Goal: Transaction & Acquisition: Download file/media

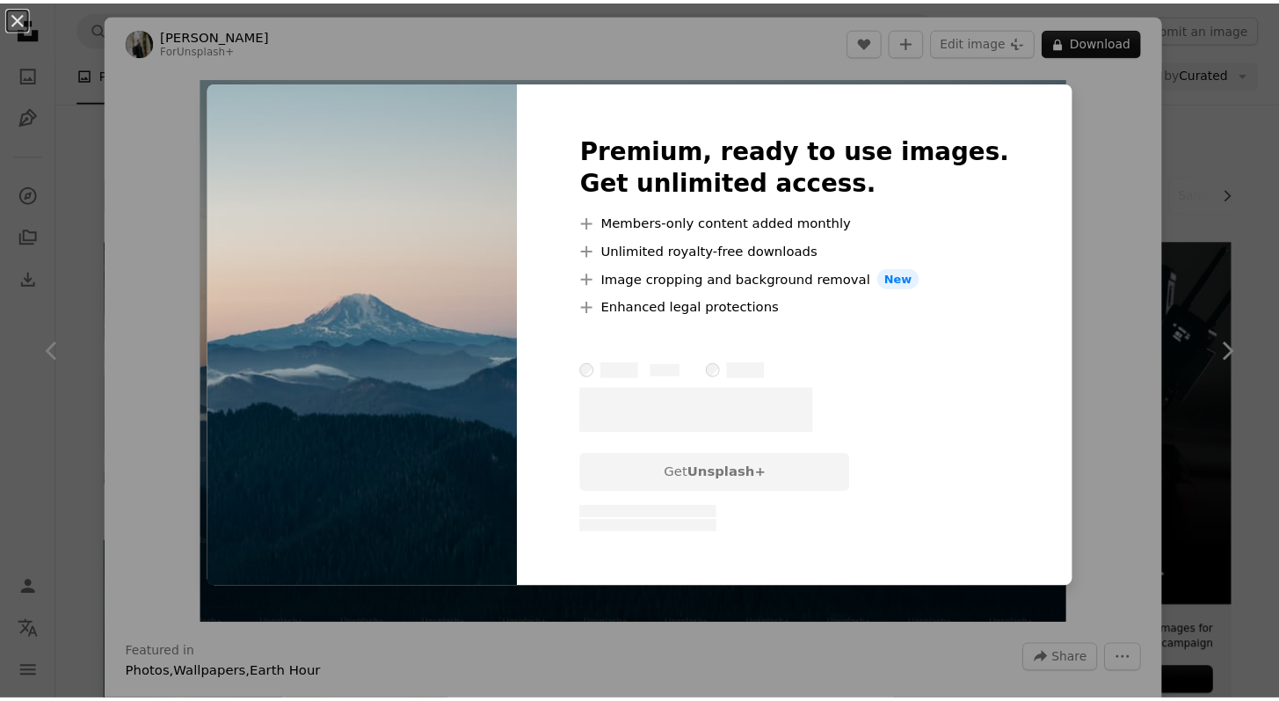
scroll to position [15226, 0]
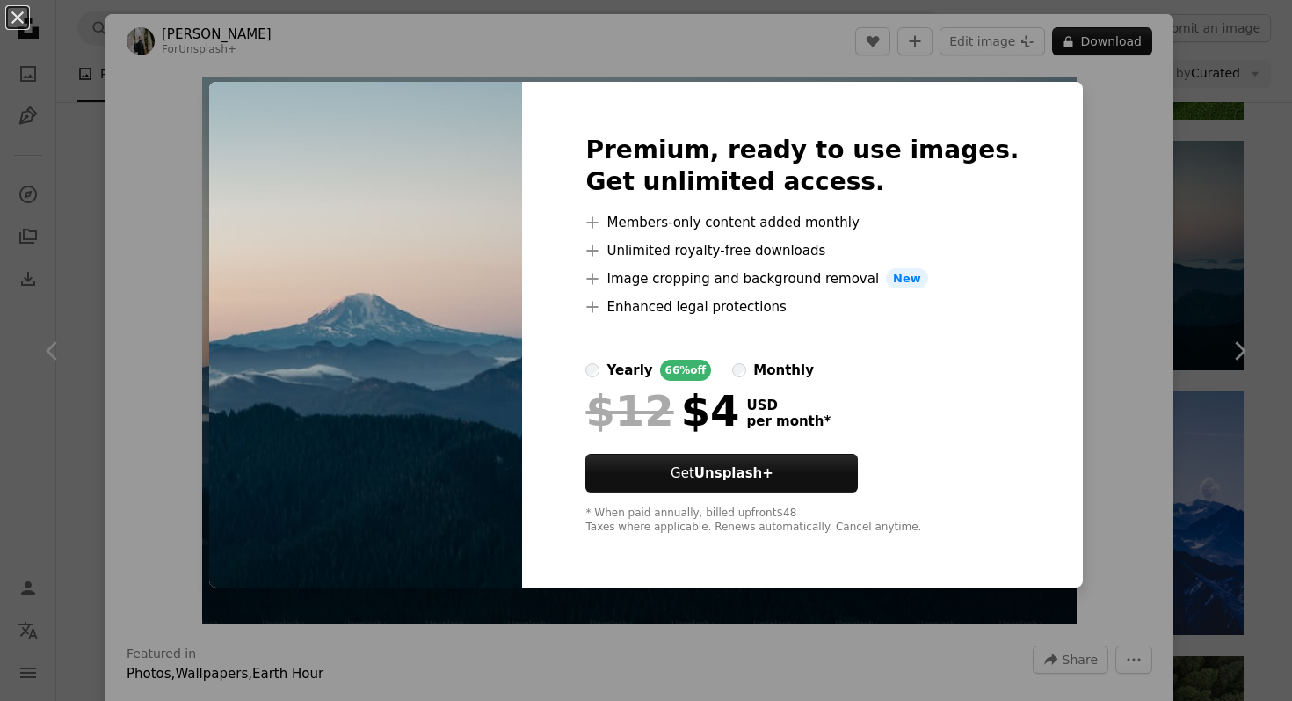
click at [1094, 222] on div "An X shape Premium, ready to use images. Get unlimited access. A plus sign Memb…" at bounding box center [646, 350] width 1292 height 701
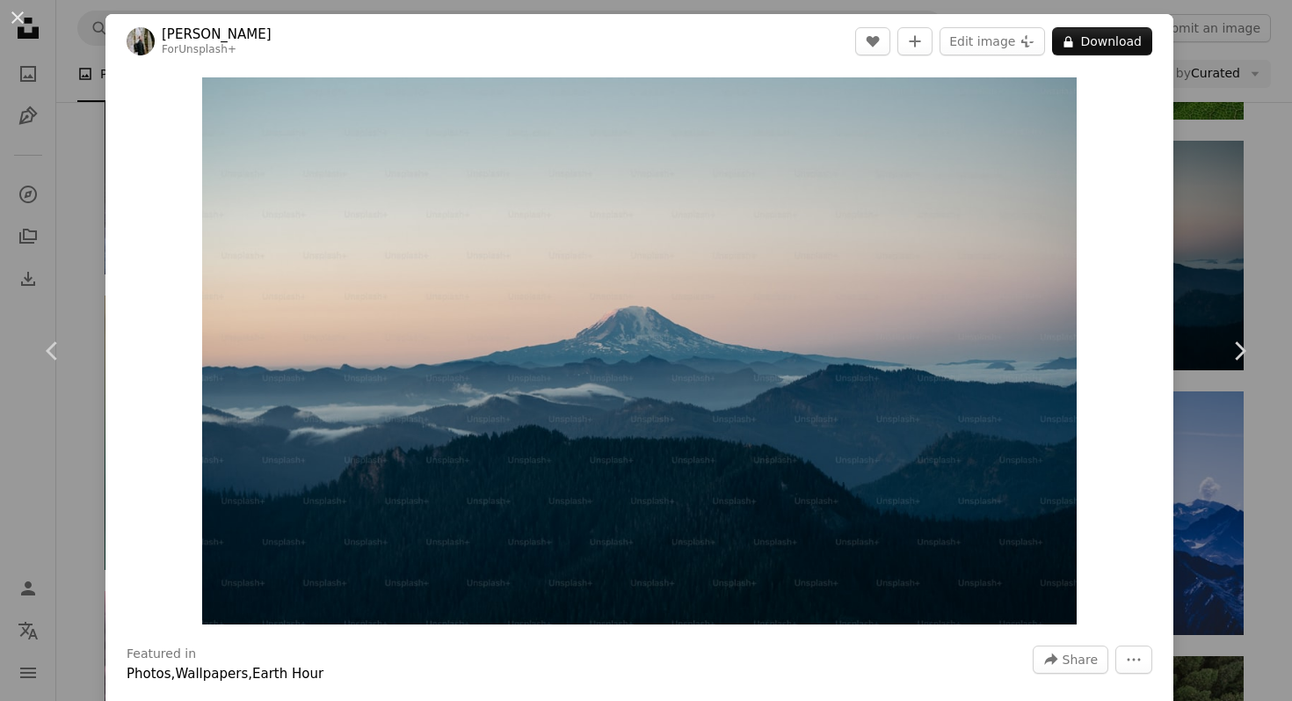
click at [1200, 226] on div "An X shape Chevron left Chevron right [PERSON_NAME] For Unsplash+ A heart A plu…" at bounding box center [646, 350] width 1292 height 701
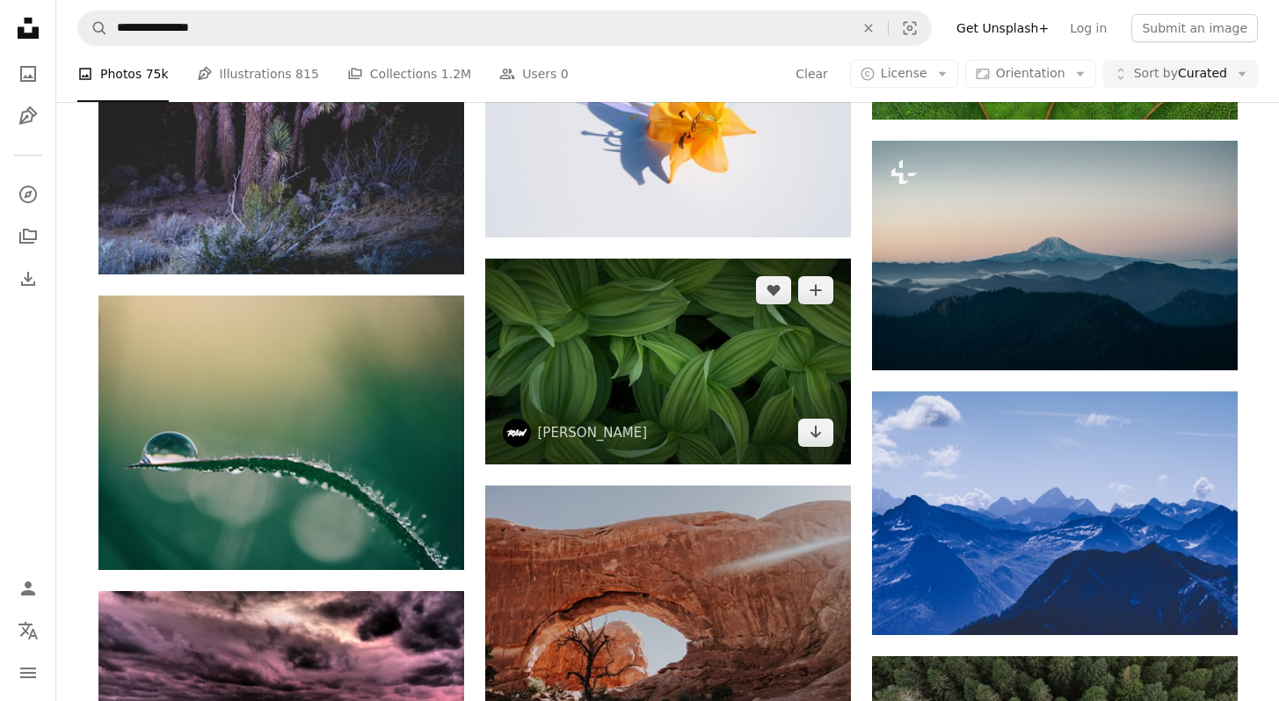
scroll to position [15501, 0]
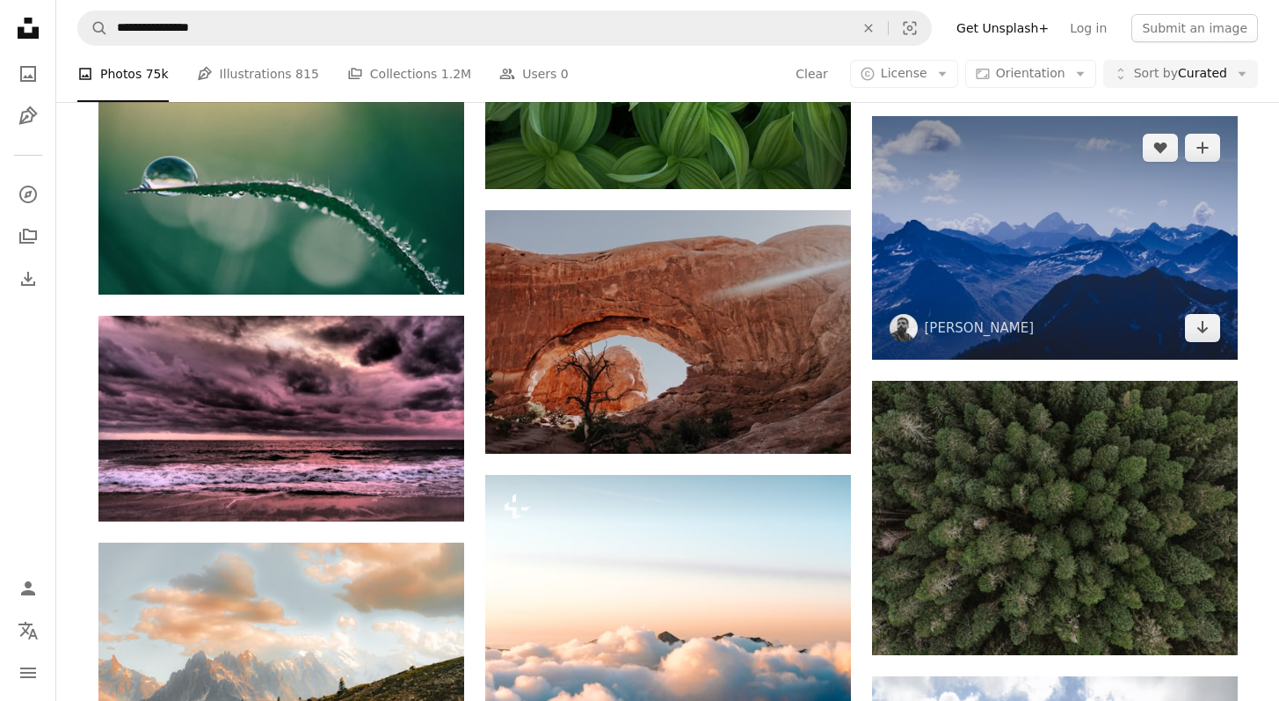
click at [981, 263] on img at bounding box center [1055, 237] width 366 height 243
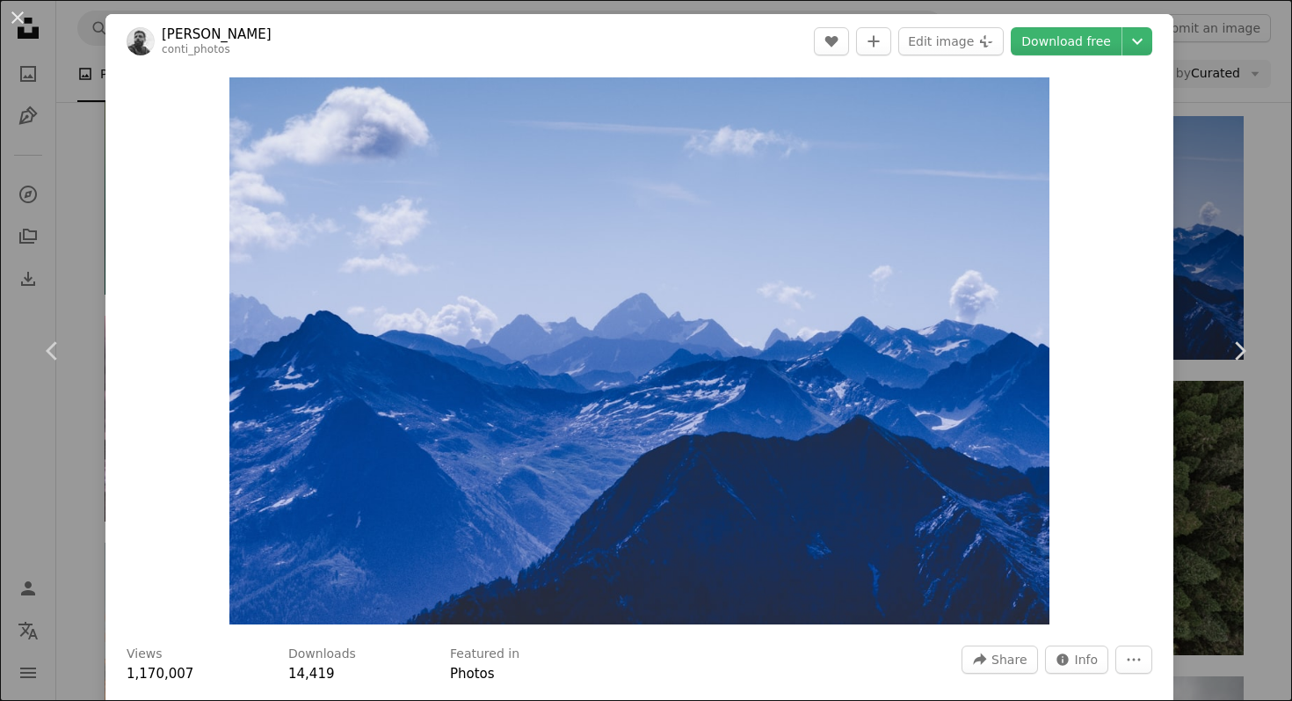
click at [1204, 175] on div "An X shape Chevron left Chevron right [PERSON_NAME] conti_photos A heart A plus…" at bounding box center [646, 350] width 1292 height 701
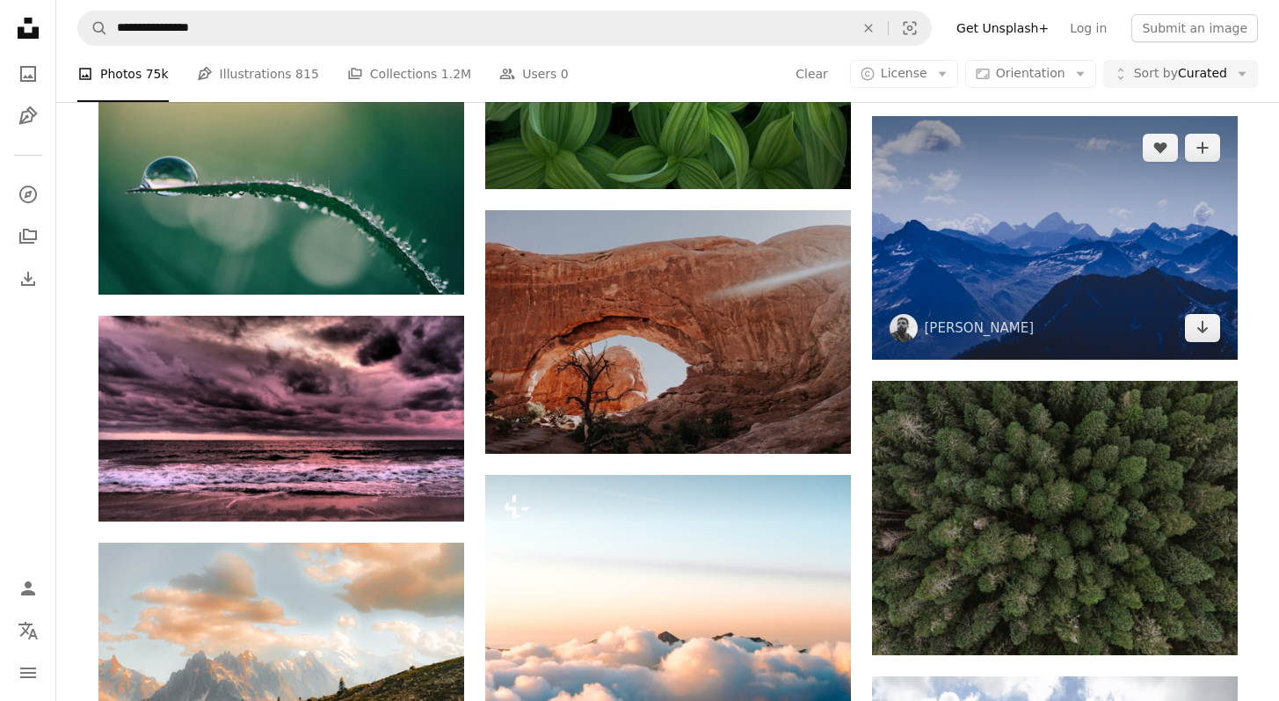
scroll to position [15848, 0]
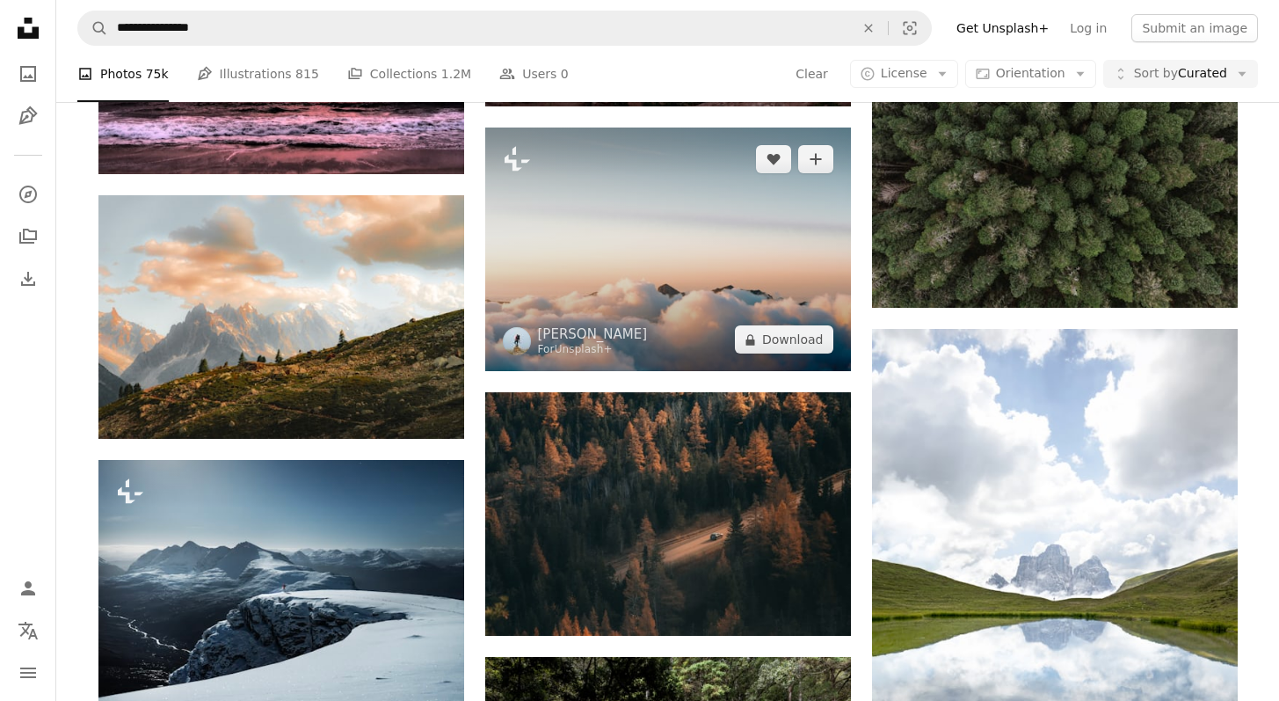
click at [652, 285] on img at bounding box center [668, 248] width 366 height 243
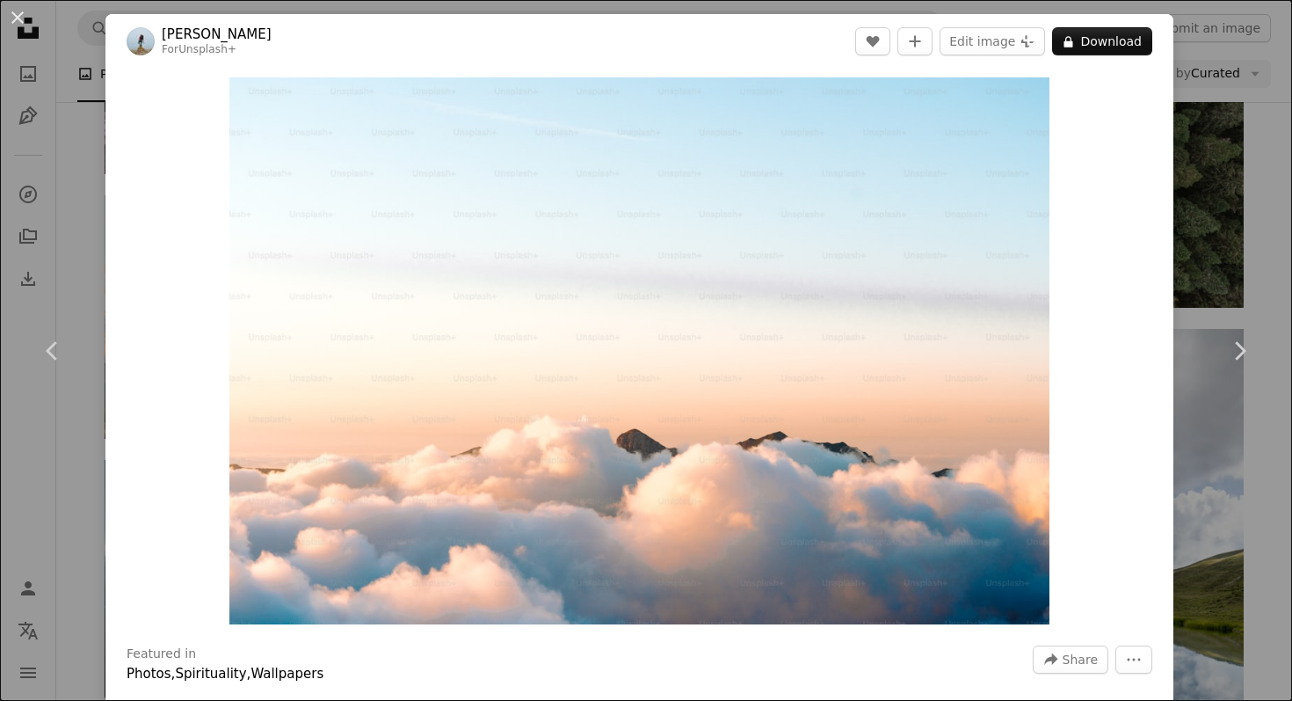
click at [1195, 86] on div "An X shape Chevron left Chevron right [PERSON_NAME] For Unsplash+ A heart A plu…" at bounding box center [646, 350] width 1292 height 701
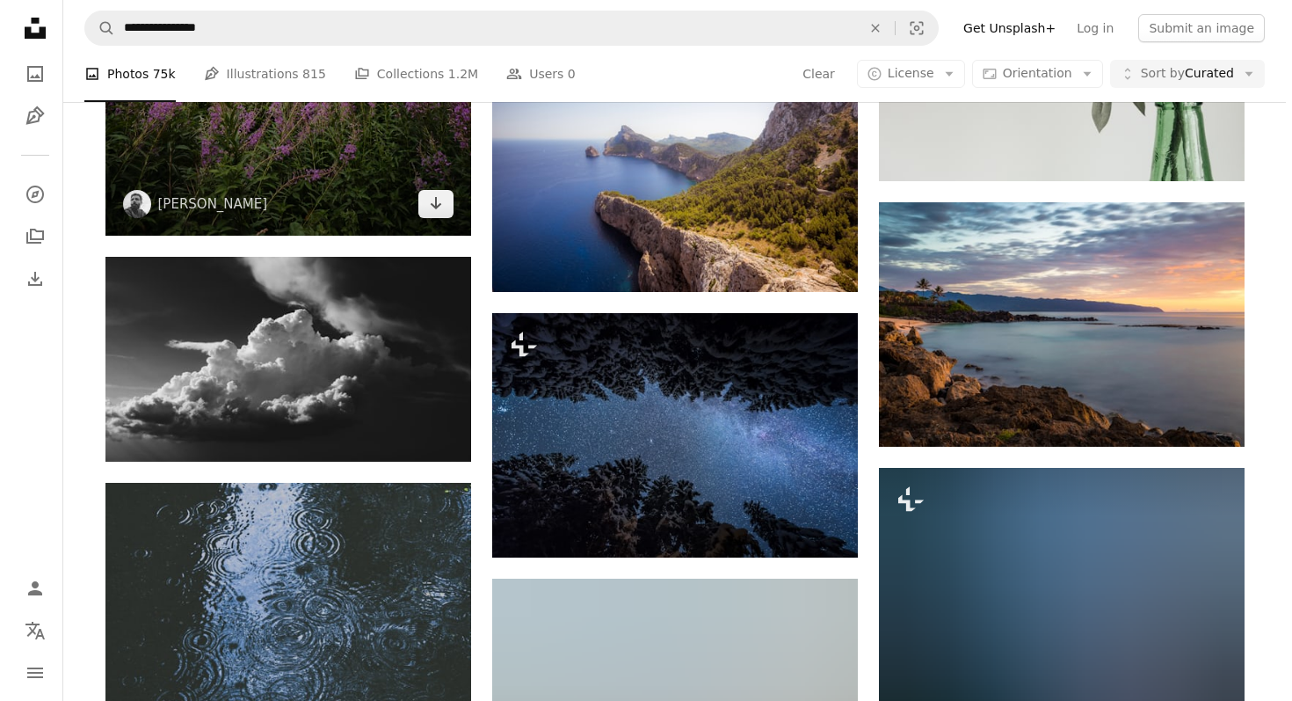
scroll to position [20628, 0]
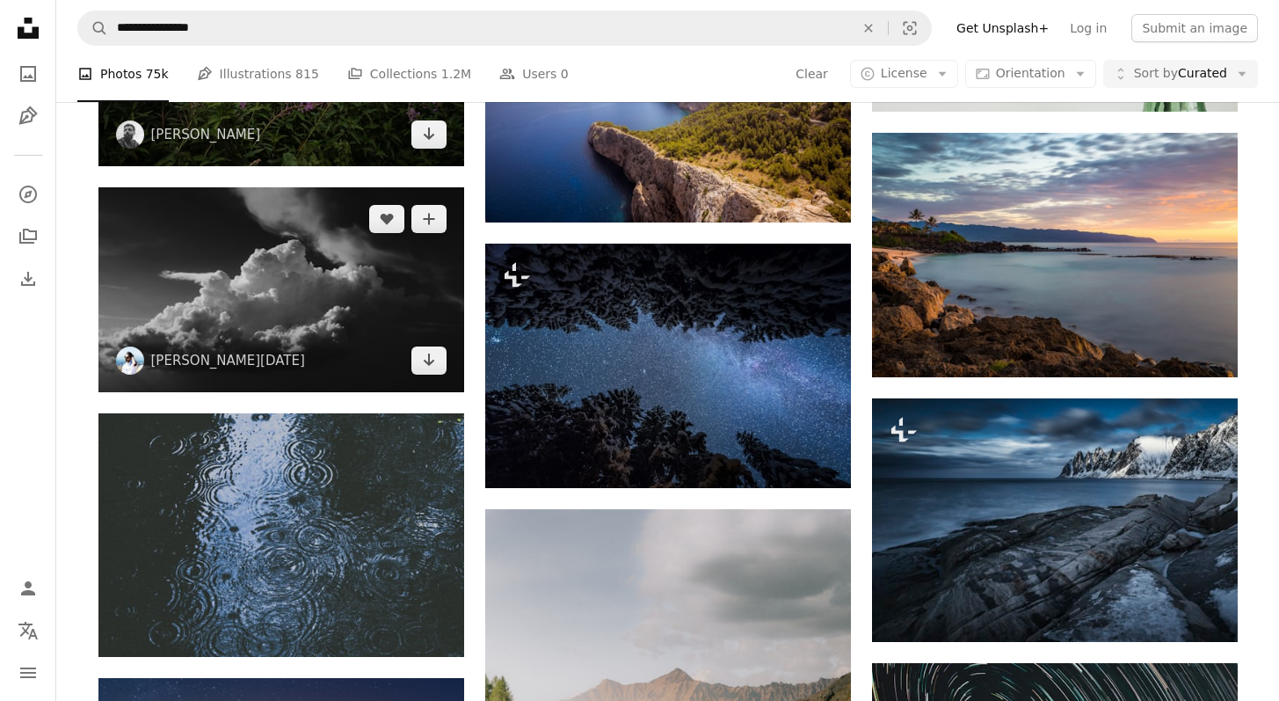
click at [327, 310] on img at bounding box center [281, 290] width 366 height 206
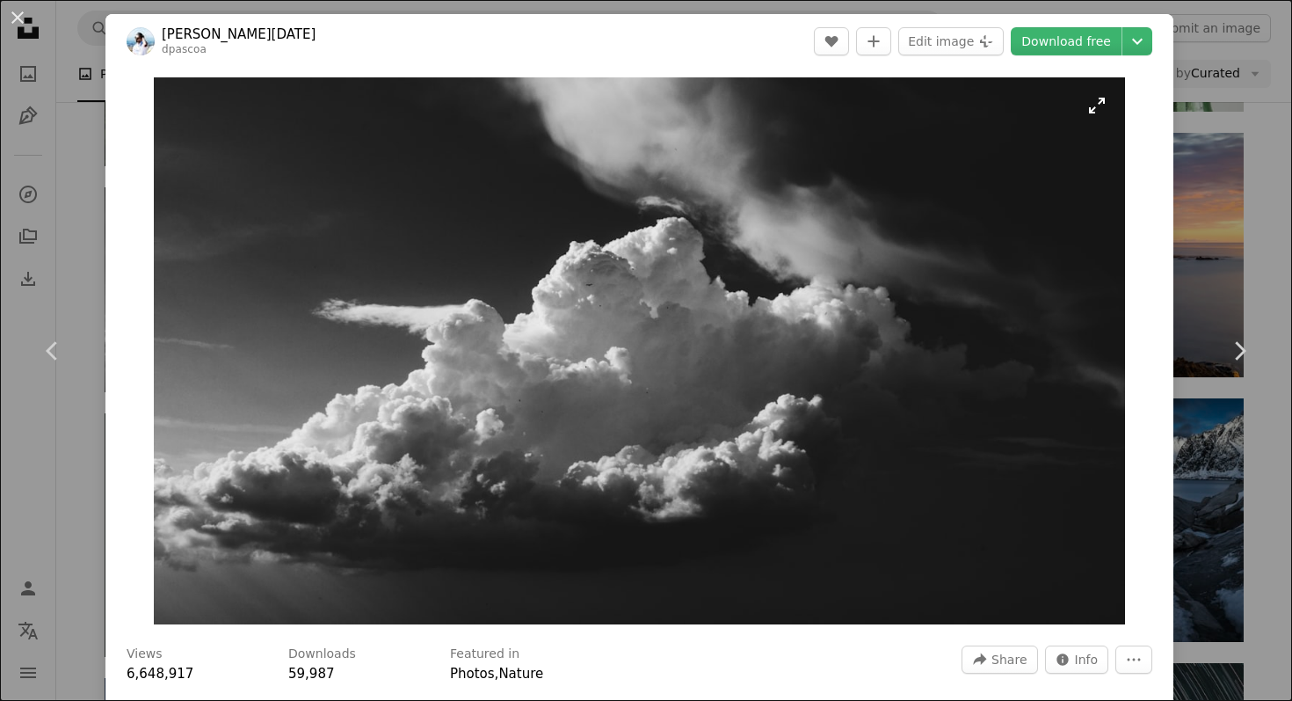
click at [955, 142] on img "Zoom in on this image" at bounding box center [640, 350] width 972 height 547
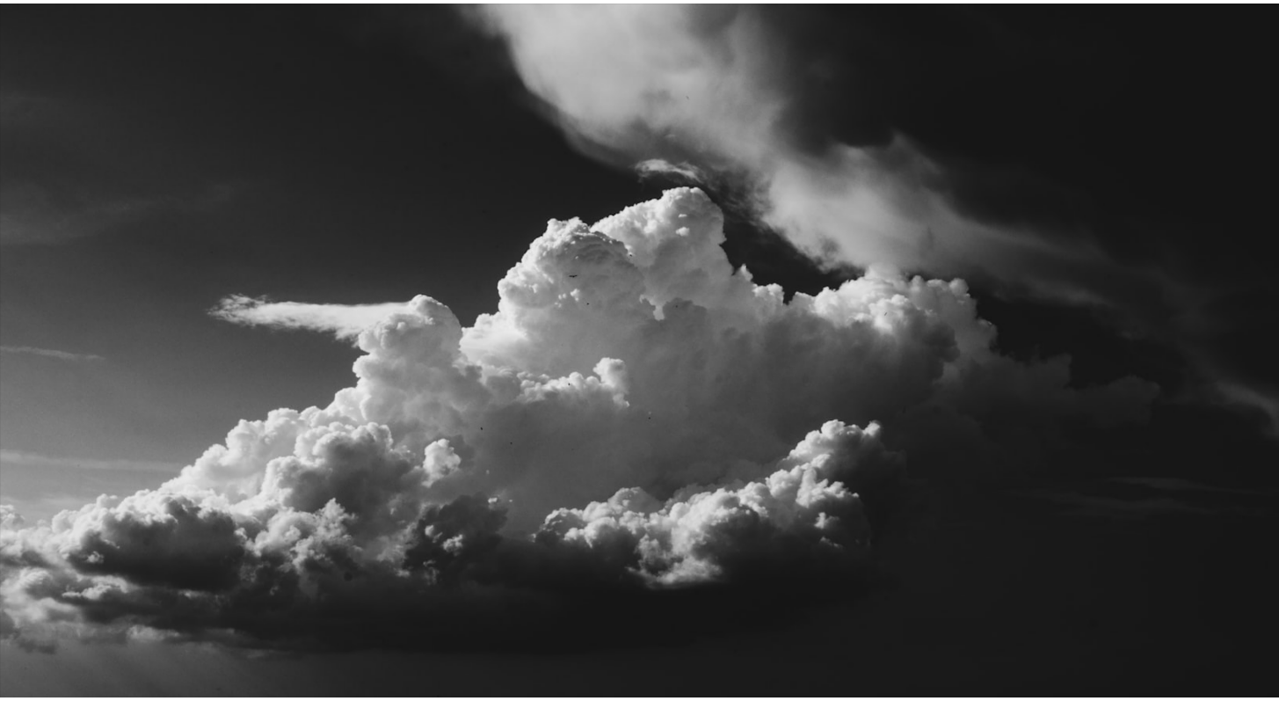
scroll to position [6, 0]
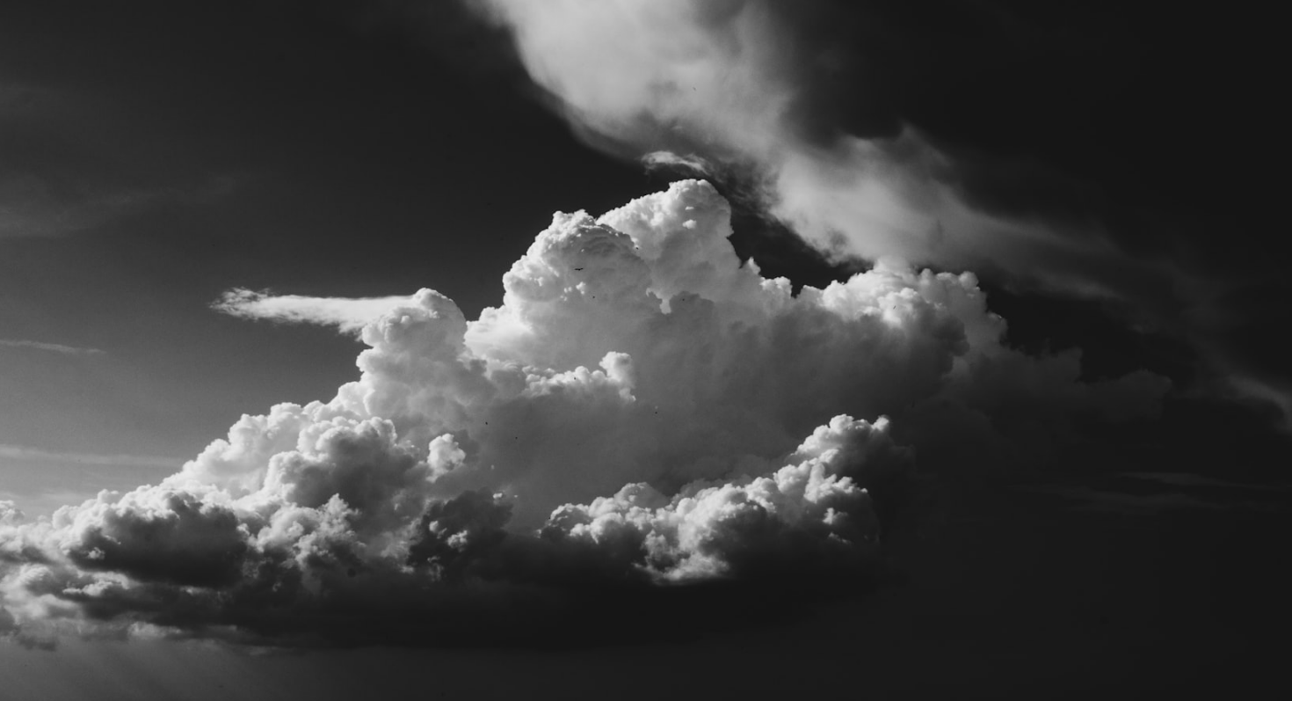
click at [955, 142] on img "Zoom out on this image" at bounding box center [646, 357] width 1294 height 728
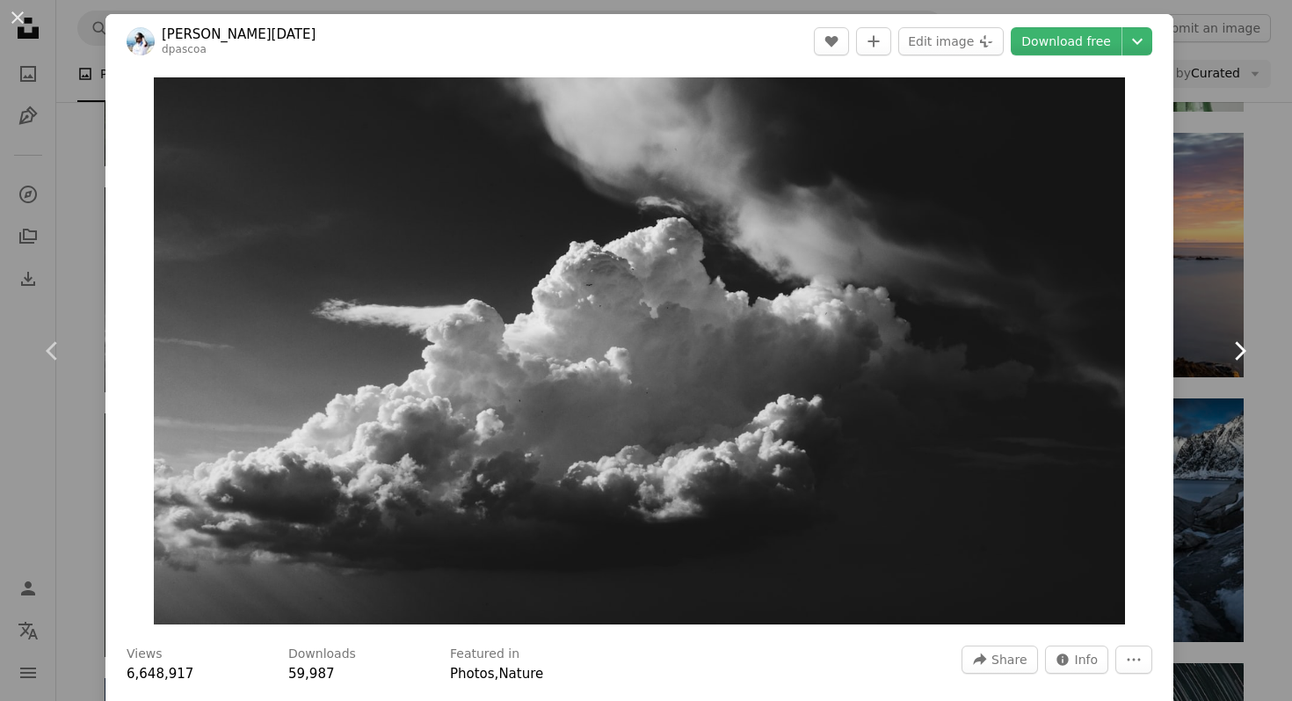
click at [1241, 279] on link "Chevron right" at bounding box center [1239, 350] width 105 height 169
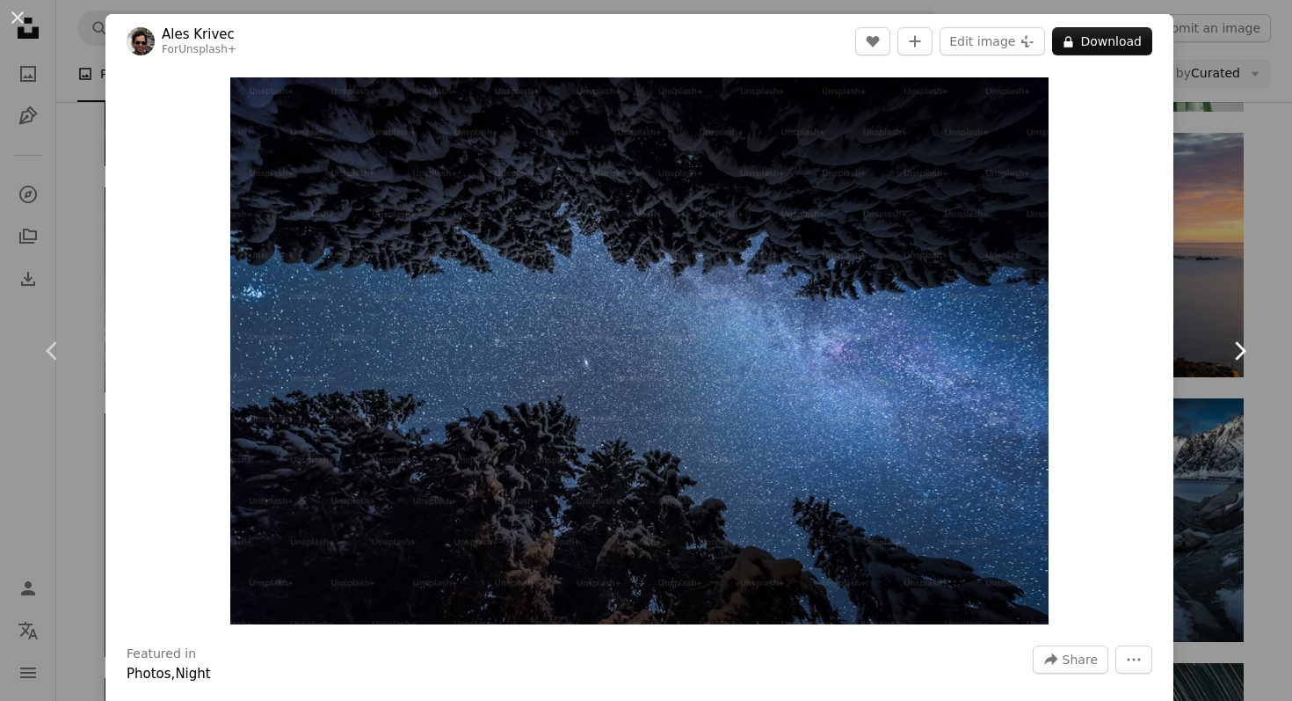
click at [1195, 300] on link "Chevron right" at bounding box center [1239, 350] width 105 height 169
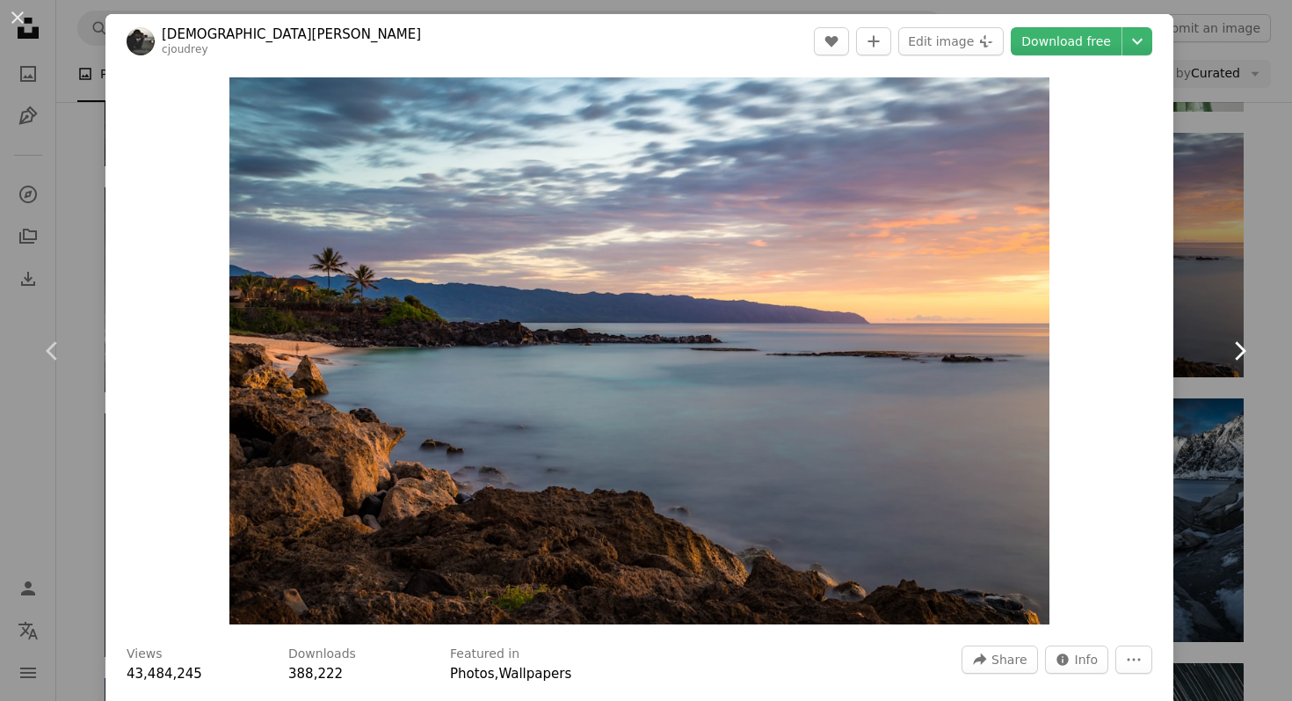
click at [1195, 300] on link "Chevron right" at bounding box center [1239, 350] width 105 height 169
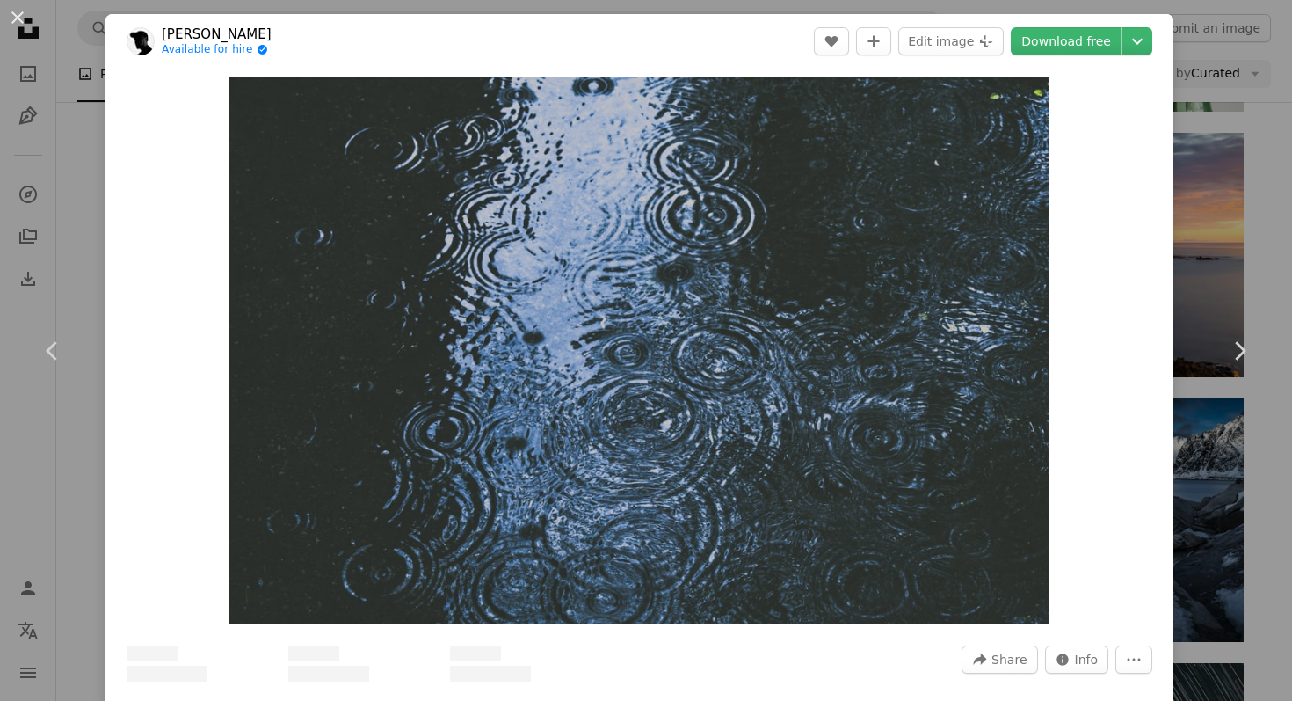
drag, startPoint x: 1202, startPoint y: 207, endPoint x: 1224, endPoint y: 158, distance: 53.5
click at [1202, 207] on div "An X shape Chevron left Chevron right [PERSON_NAME] Available for hire A checkm…" at bounding box center [646, 350] width 1292 height 701
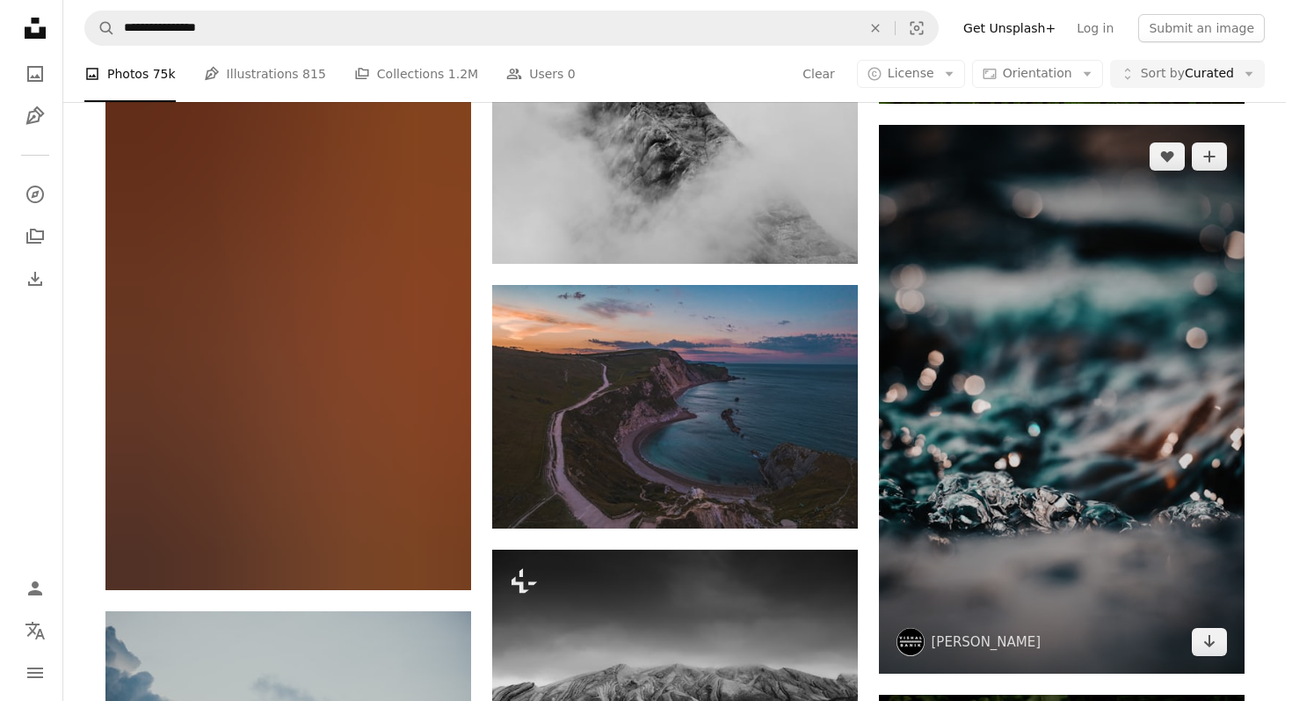
scroll to position [29030, 0]
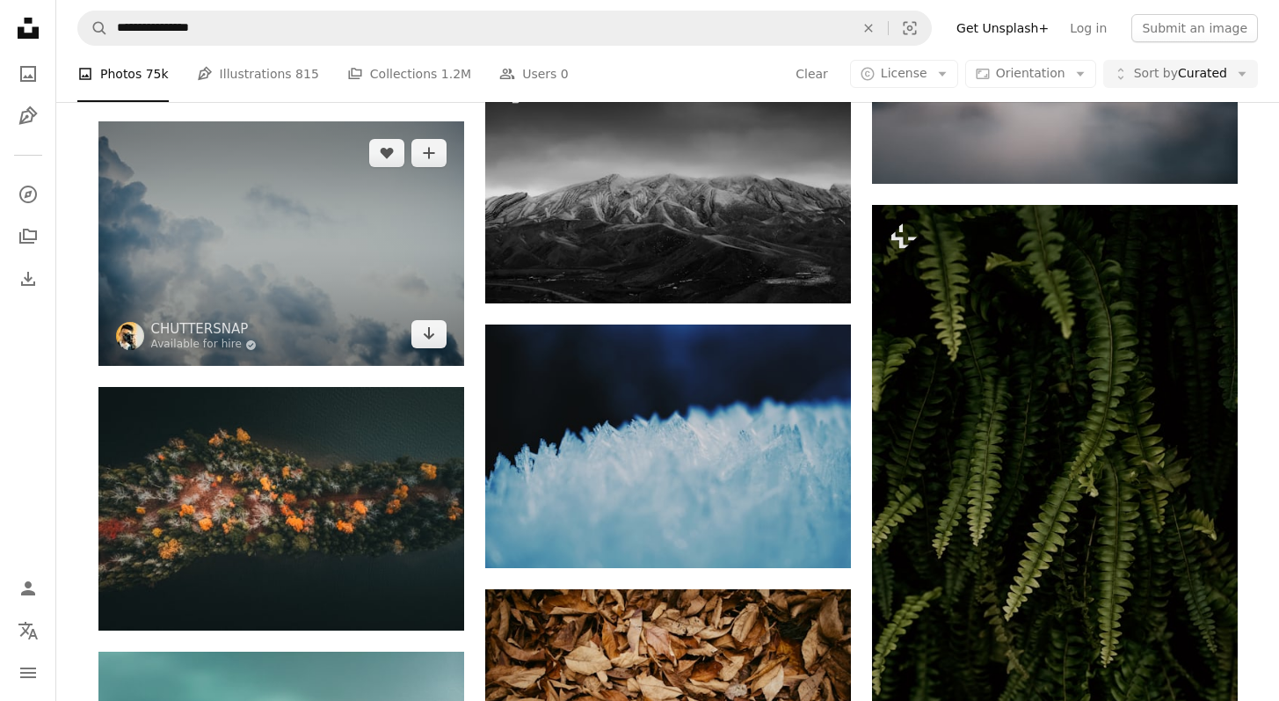
click at [341, 235] on img at bounding box center [281, 243] width 366 height 244
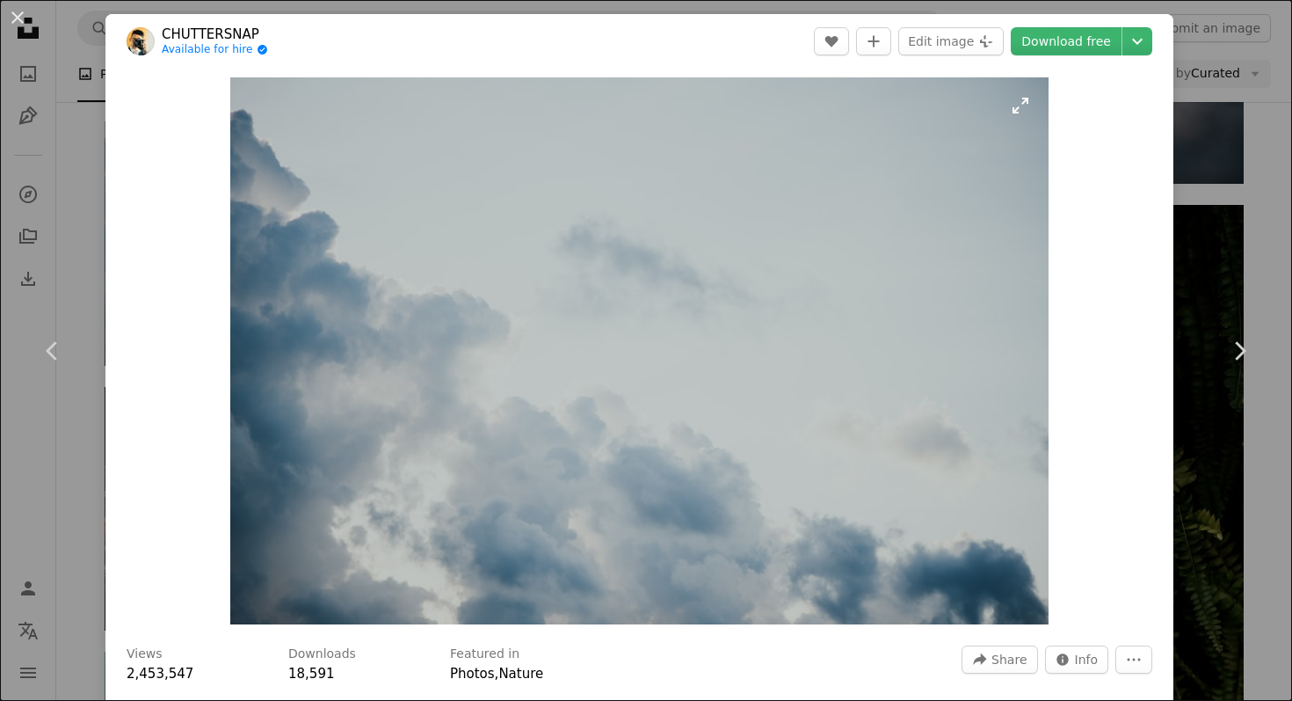
click at [935, 187] on img "Zoom in on this image" at bounding box center [639, 350] width 819 height 547
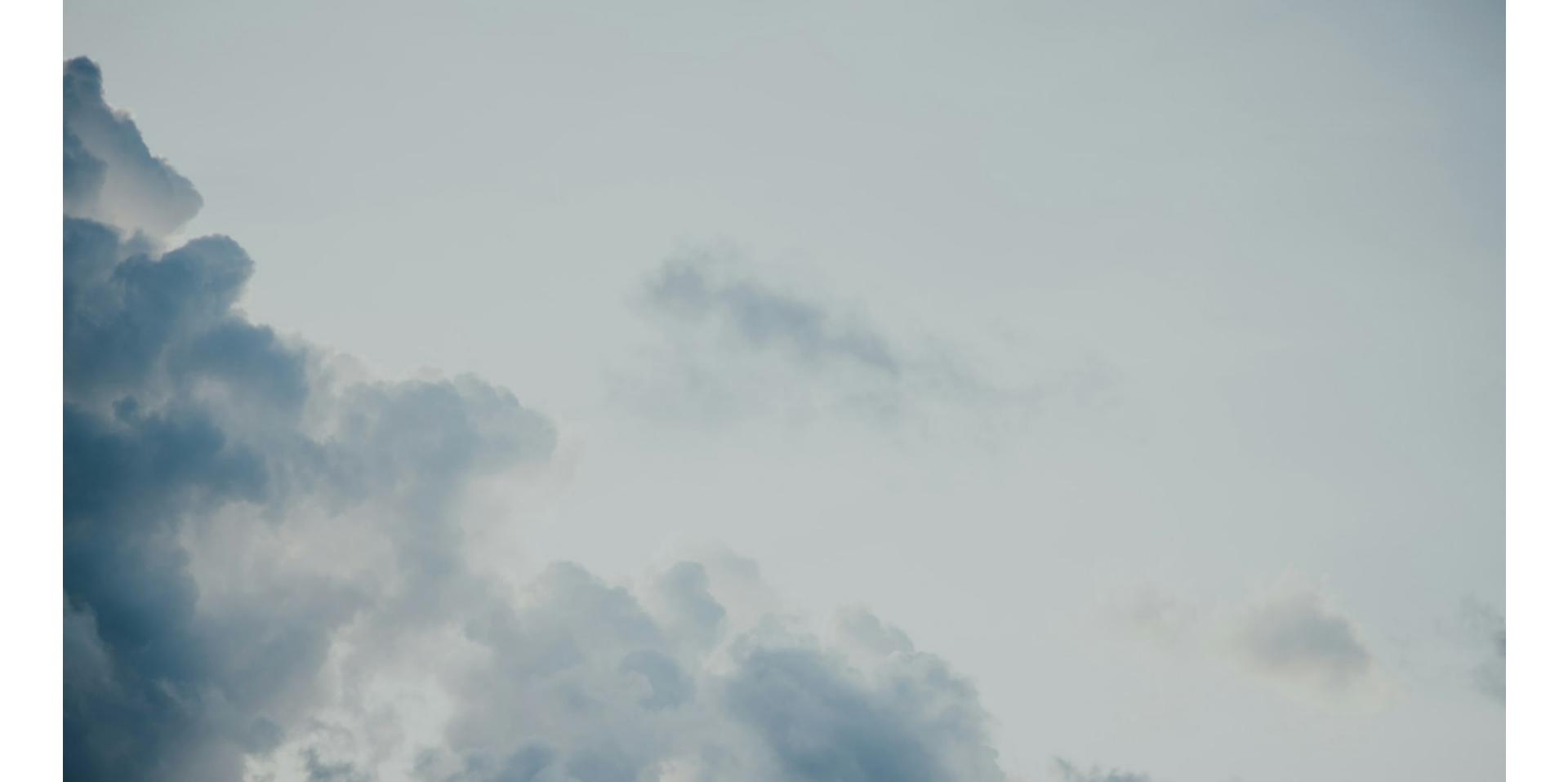
scroll to position [67, 0]
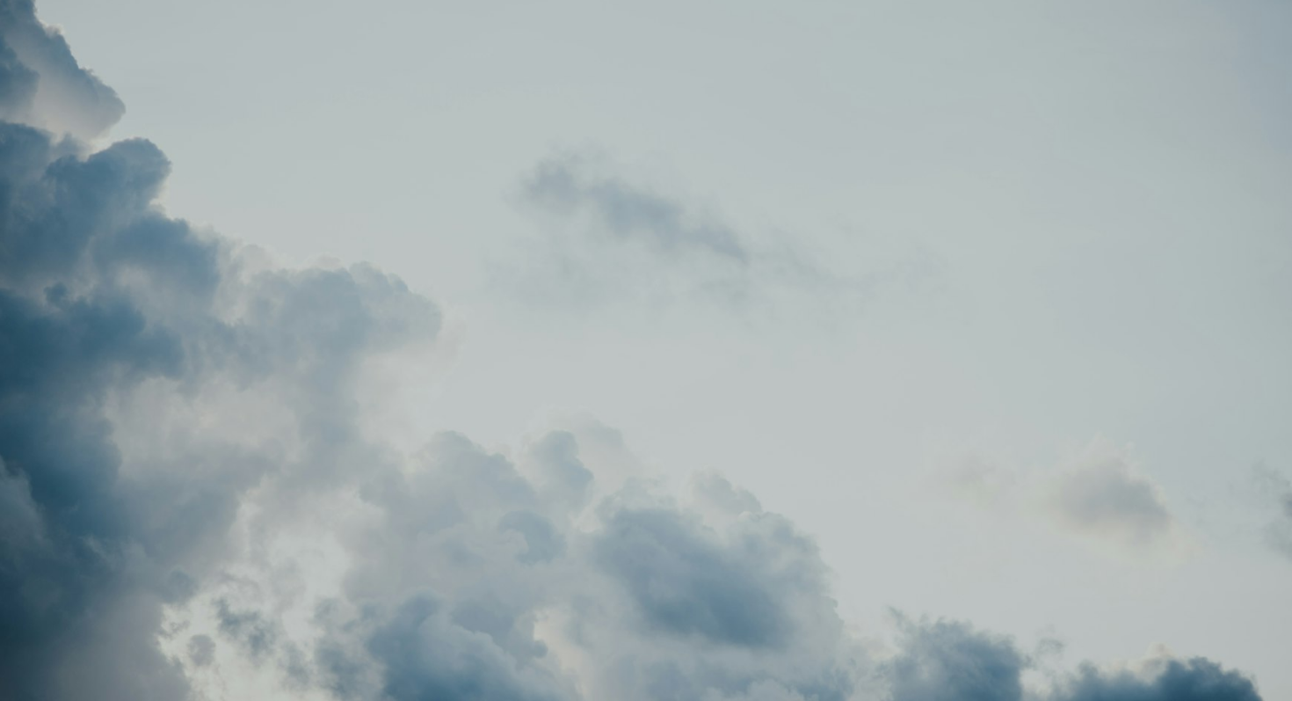
click at [935, 187] on img "Zoom out on this image" at bounding box center [646, 358] width 1294 height 863
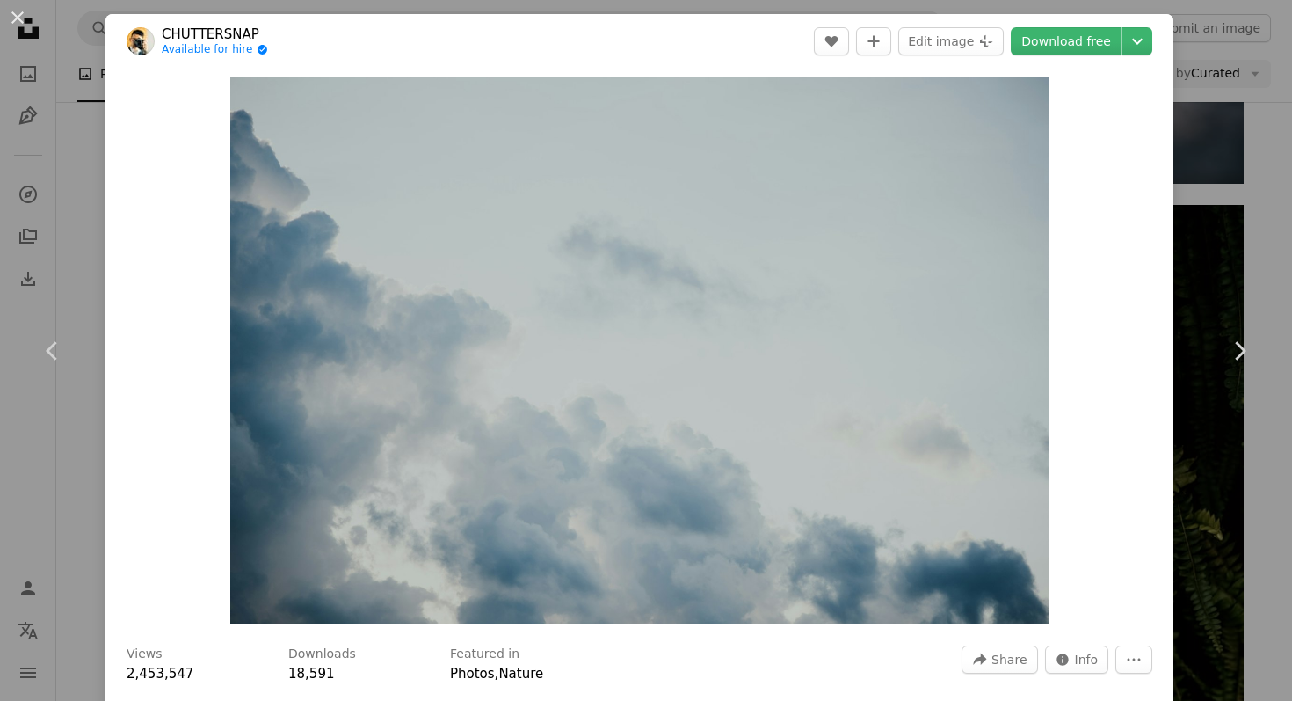
click at [1054, 62] on header "CHUTTERSNAP Available for hire A checkmark inside of a circle A heart A plus si…" at bounding box center [639, 41] width 1068 height 54
click at [1058, 47] on link "Download free" at bounding box center [1066, 41] width 111 height 28
